Goal: Use online tool/utility

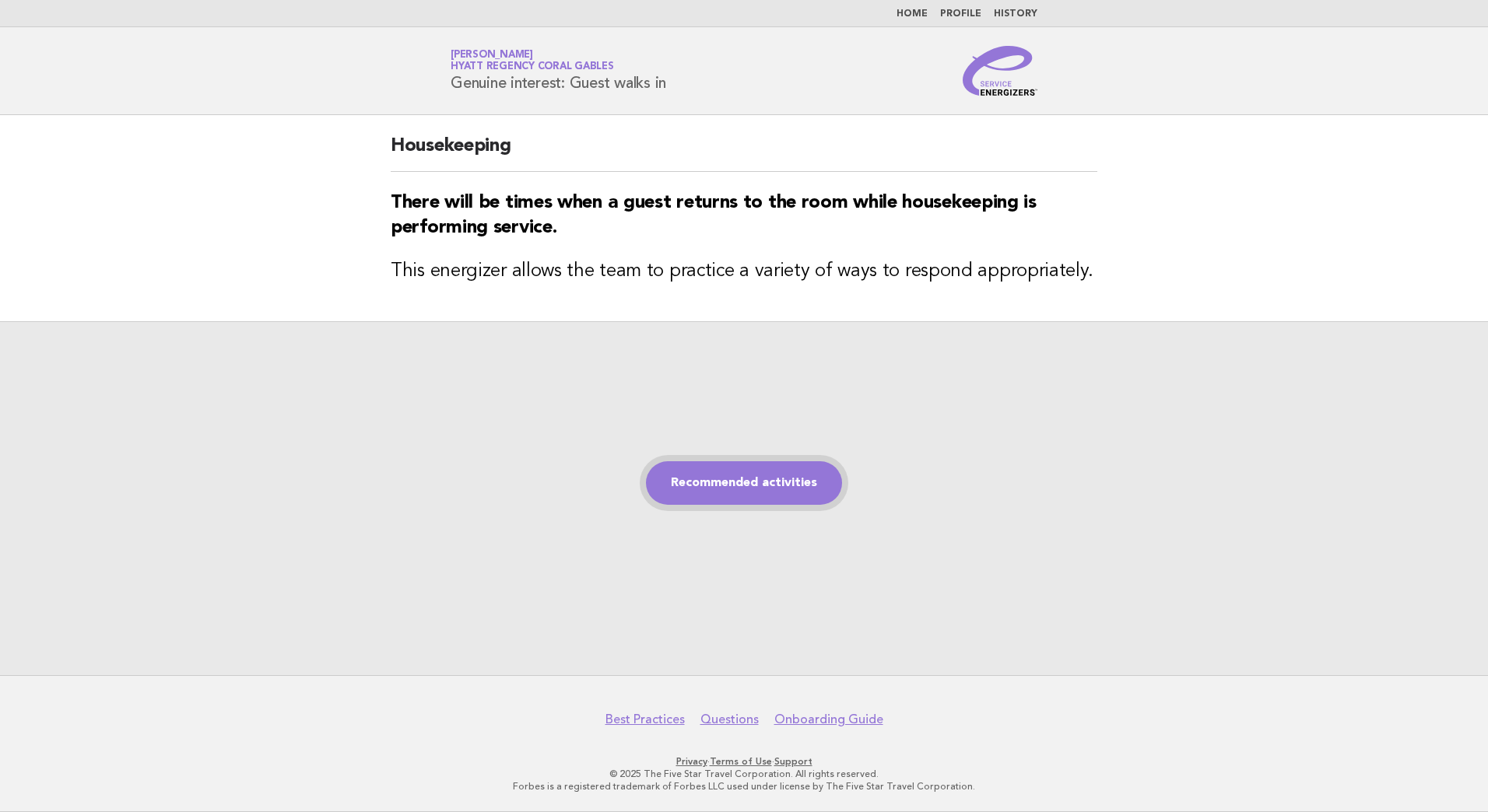
click at [786, 485] on link "Recommended activities" at bounding box center [744, 484] width 196 height 44
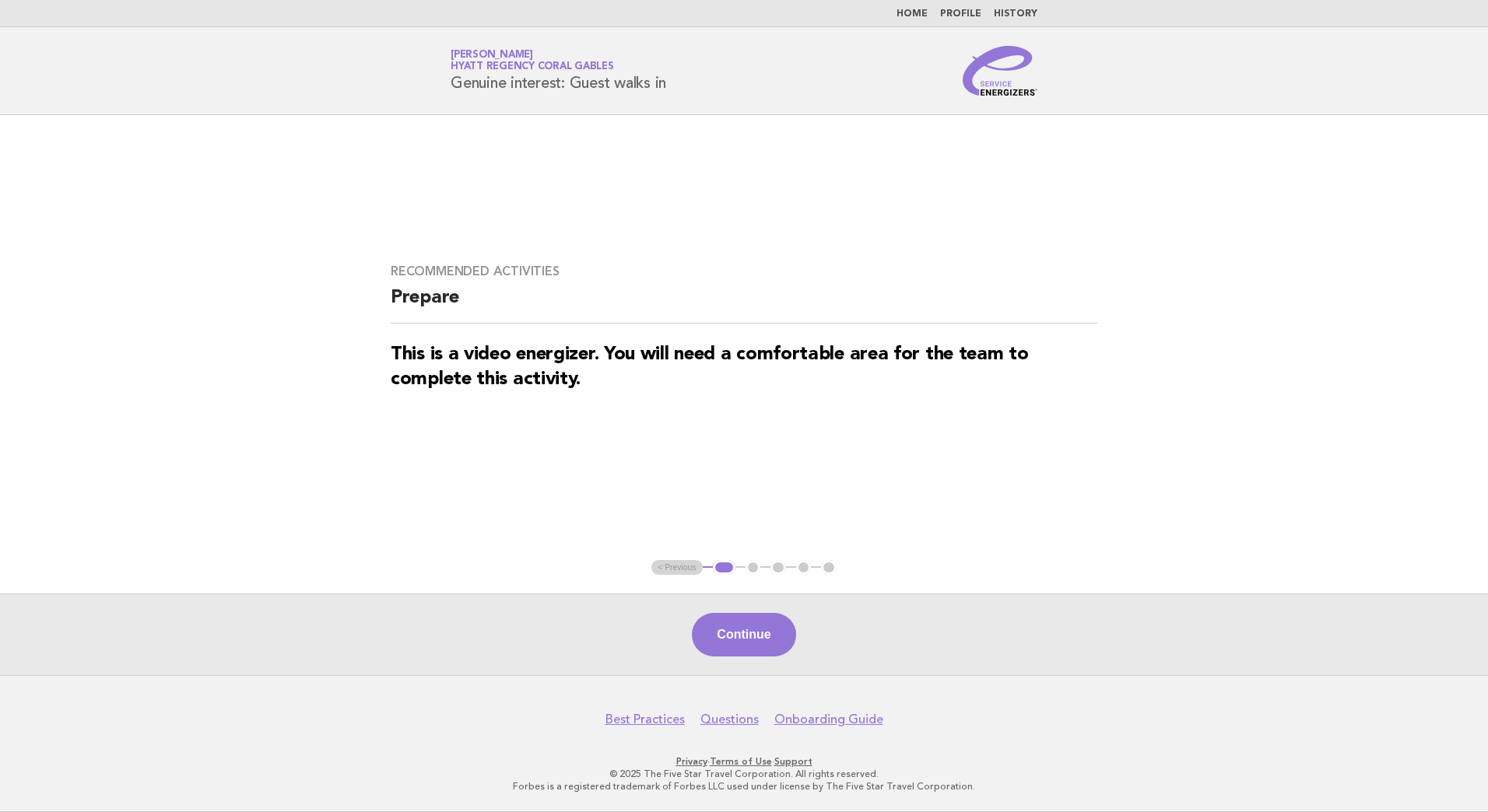
click at [746, 637] on button "Continue" at bounding box center [743, 636] width 103 height 44
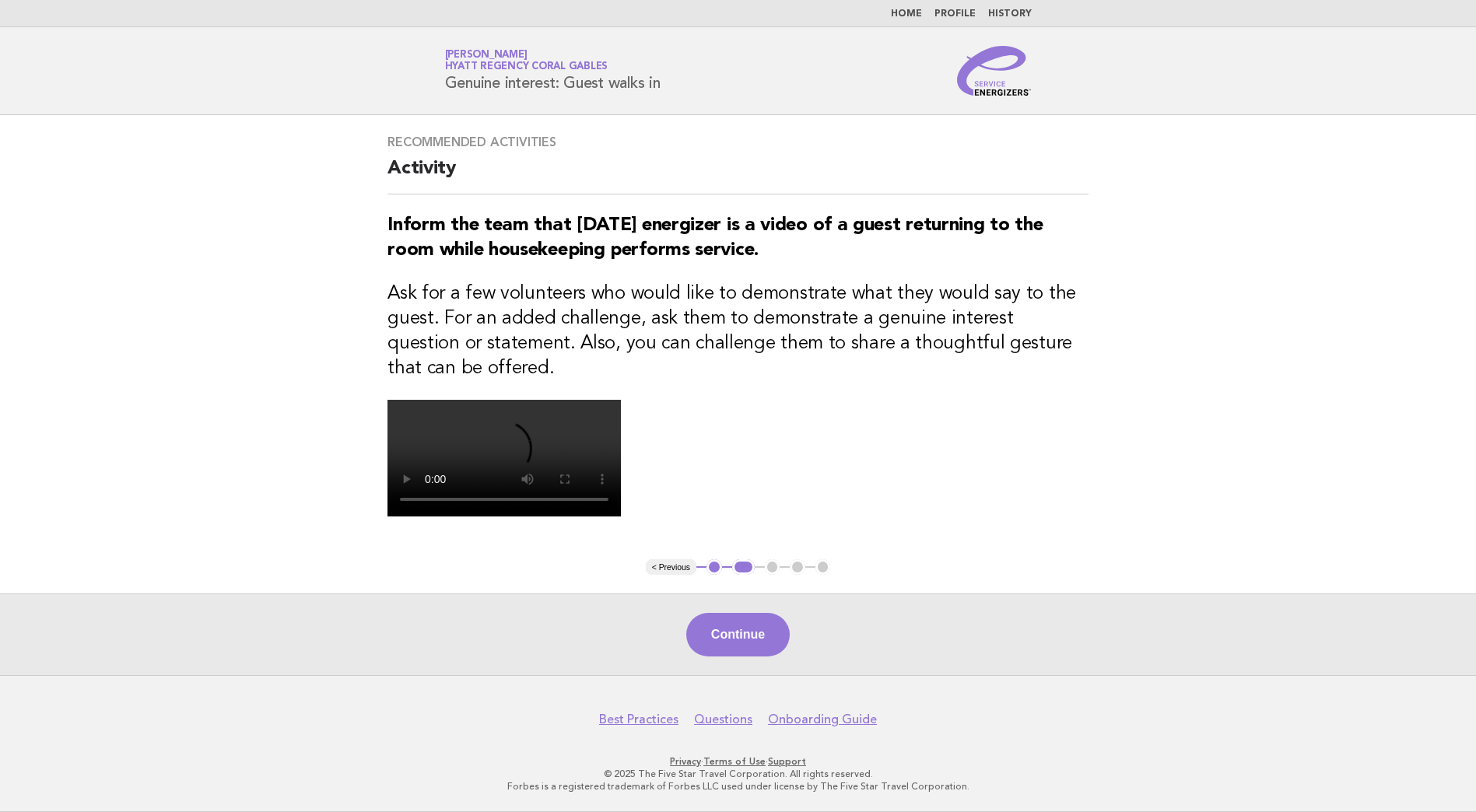
drag, startPoint x: 719, startPoint y: 639, endPoint x: 729, endPoint y: 639, distance: 10.0
click at [727, 639] on button "Continue" at bounding box center [737, 636] width 103 height 44
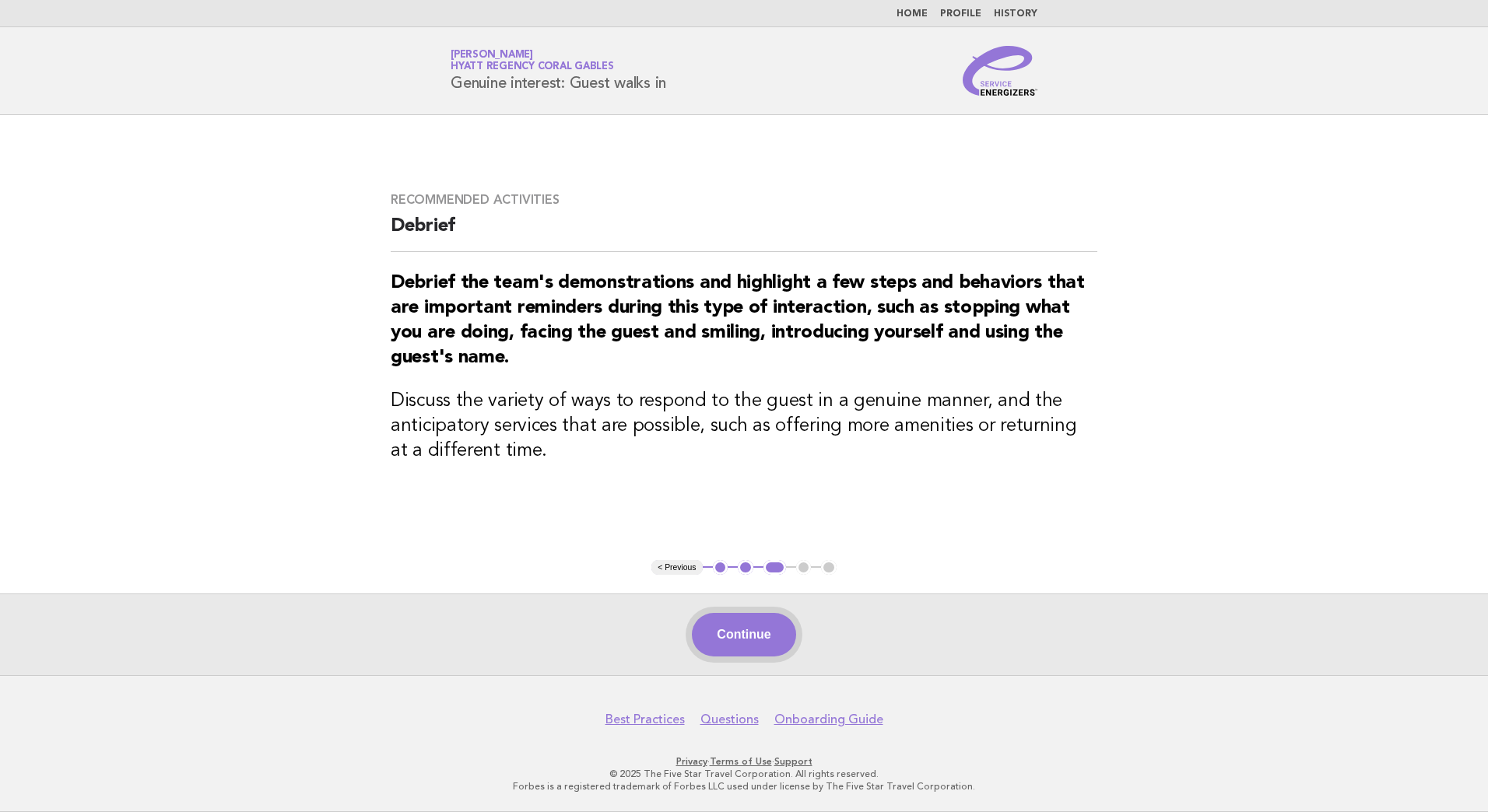
drag, startPoint x: 745, startPoint y: 646, endPoint x: 670, endPoint y: 730, distance: 112.6
click at [746, 647] on button "Continue" at bounding box center [743, 636] width 103 height 44
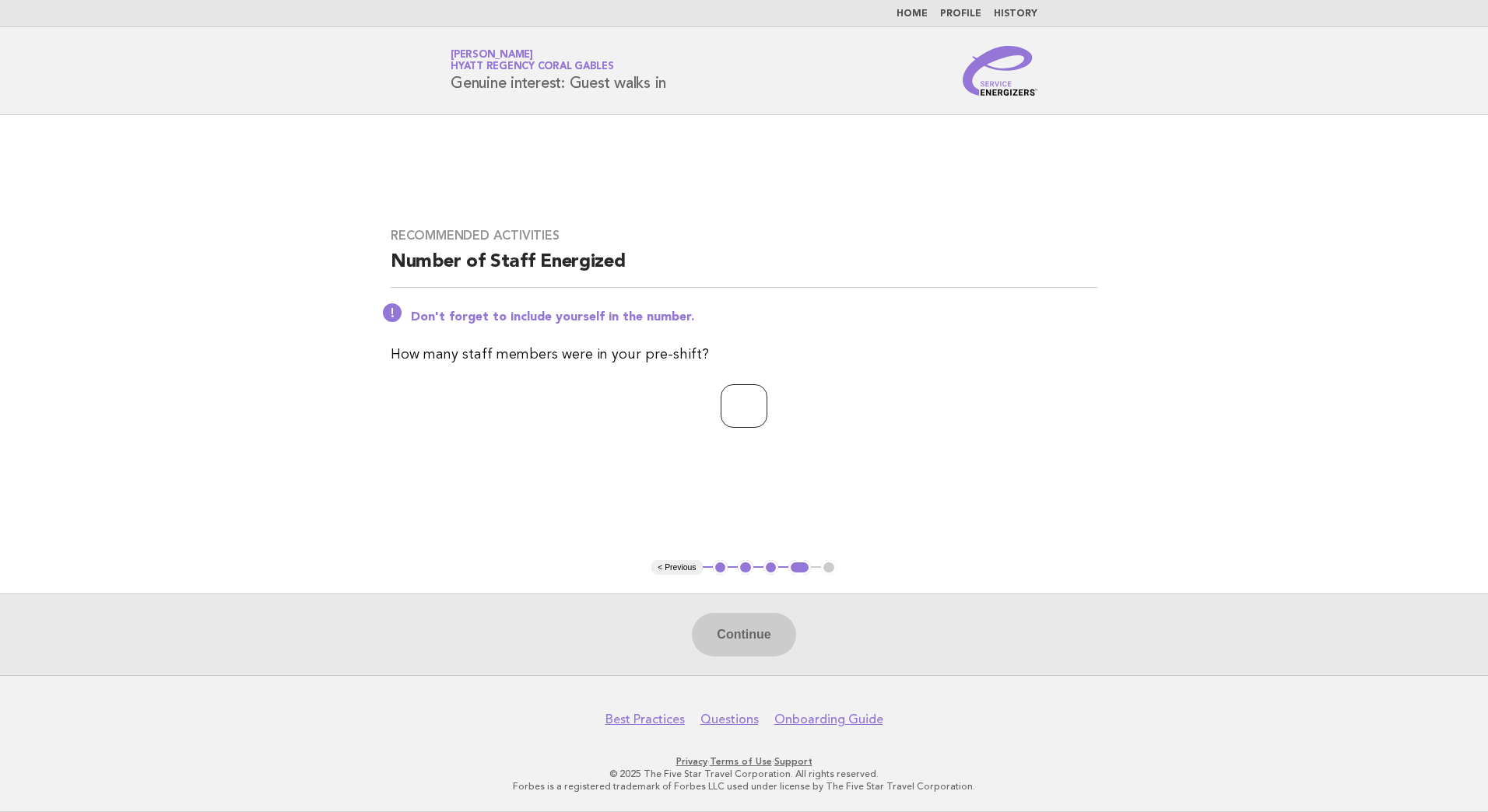
click at [721, 422] on input "number" at bounding box center [744, 406] width 47 height 44
click at [924, 481] on main "Recommended activities Number of Staff Energized Don't forget to include yourse…" at bounding box center [744, 395] width 1488 height 561
click at [733, 418] on input "number" at bounding box center [744, 406] width 47 height 44
drag, startPoint x: 864, startPoint y: 508, endPoint x: 852, endPoint y: 507, distance: 12.0
click at [864, 508] on main "Recommended activities Number of Staff Energized Don't forget to include yourse…" at bounding box center [744, 395] width 1488 height 561
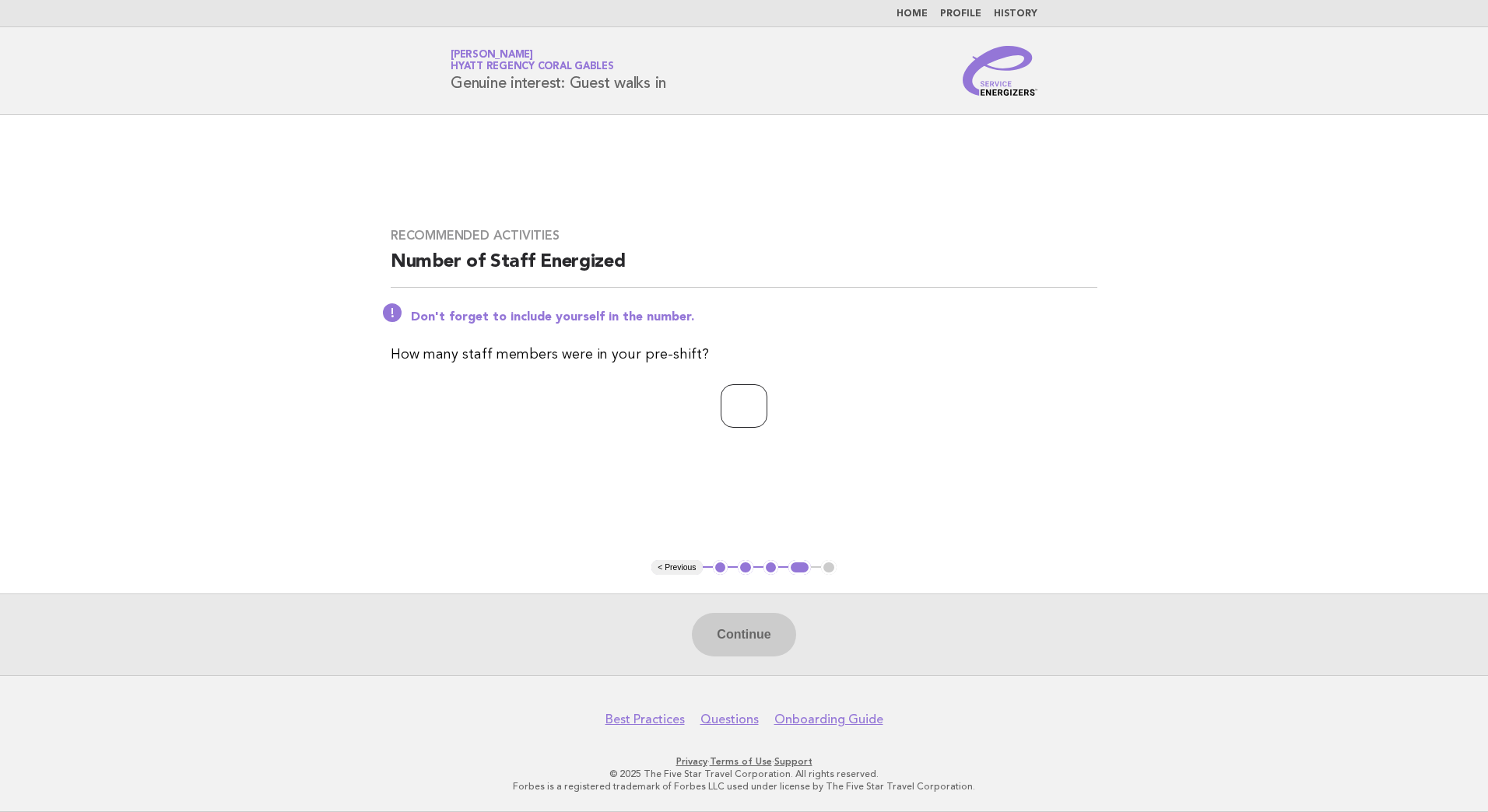
click at [721, 407] on input "number" at bounding box center [744, 406] width 47 height 44
type input "*"
drag, startPoint x: 733, startPoint y: 636, endPoint x: 720, endPoint y: 634, distance: 13.2
click at [733, 636] on button "Continue" at bounding box center [743, 636] width 103 height 44
